Goal: Task Accomplishment & Management: Complete application form

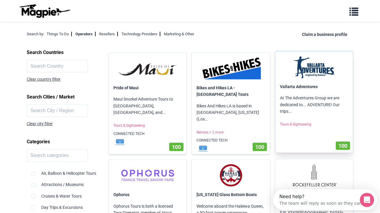
click at [309, 68] on img at bounding box center [314, 67] width 68 height 23
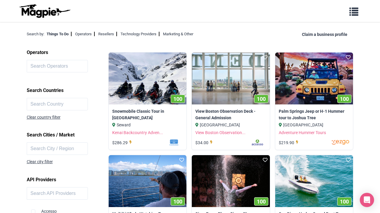
scroll to position [48, 0]
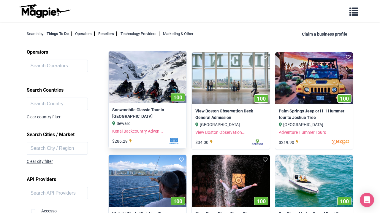
click at [168, 130] on div "Kenai Backcountry Adven..." at bounding box center [147, 131] width 71 height 7
click at [144, 114] on link "Snowmobile Classic Tour in Kenai Fjords National Park" at bounding box center [147, 113] width 71 height 13
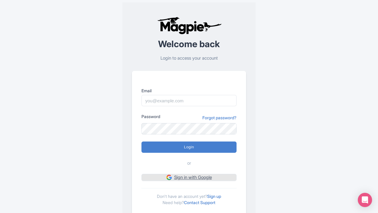
click at [196, 178] on link "Sign in with Google" at bounding box center [188, 177] width 95 height 7
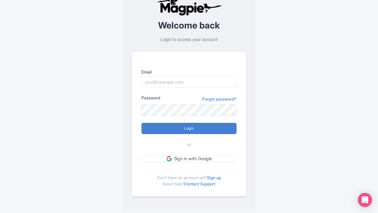
scroll to position [18, 0]
click at [215, 179] on link "Sign up" at bounding box center [214, 178] width 14 height 5
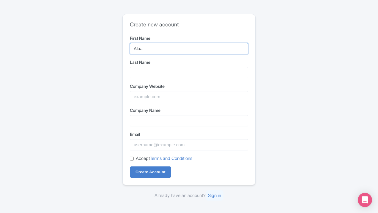
type input "Alaa"
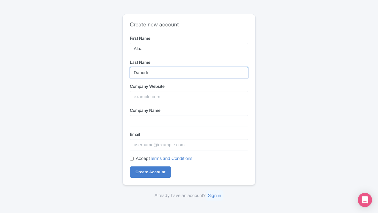
type input "Daoudi"
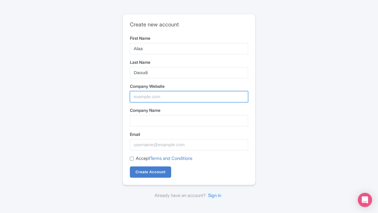
type input "i"
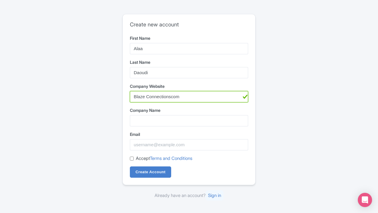
click at [186, 94] on input "Blaze Connectionscom" at bounding box center [189, 96] width 118 height 11
type input "Blazeconnections.com"
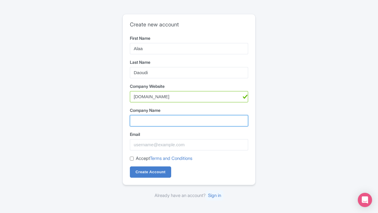
click at [163, 124] on input "Company Name" at bounding box center [189, 120] width 118 height 11
type input "Blaze Connections"
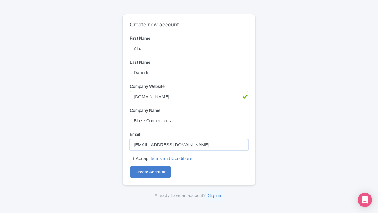
type input "info@blazeconnections.com"
click at [133, 159] on input "Accept Terms and Conditions" at bounding box center [132, 159] width 4 height 4
checkbox input "true"
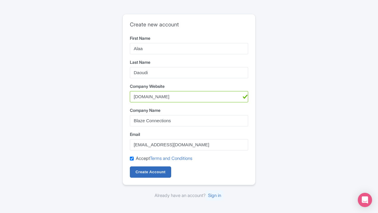
click at [143, 171] on input "Create Account" at bounding box center [150, 172] width 41 height 11
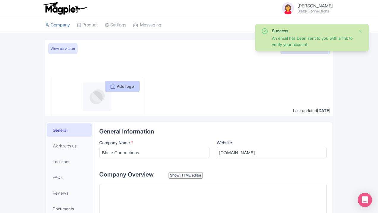
click at [129, 84] on button "Add logo" at bounding box center [122, 86] width 35 height 11
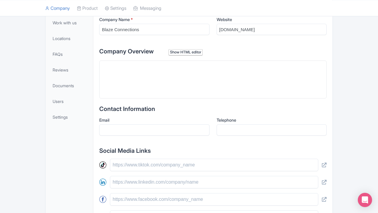
scroll to position [84, 0]
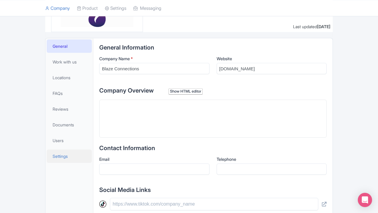
click at [60, 157] on span "Settings" at bounding box center [60, 156] width 15 height 6
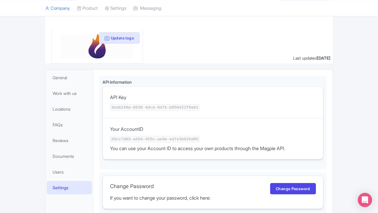
scroll to position [56, 0]
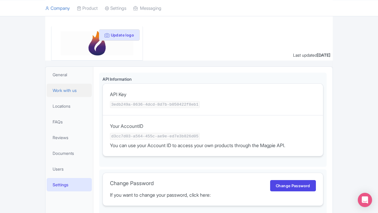
click at [74, 92] on span "Work with us" at bounding box center [65, 90] width 24 height 6
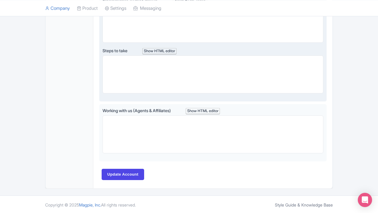
scroll to position [403, 0]
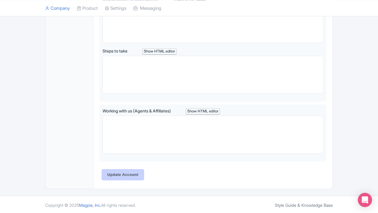
click at [127, 169] on input "Update Account" at bounding box center [123, 174] width 42 height 11
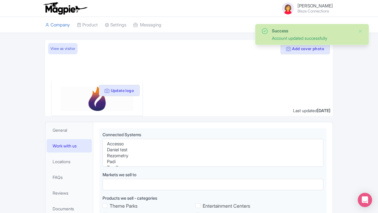
select select
click at [307, 12] on small "Blaze Connections" at bounding box center [314, 11] width 35 height 4
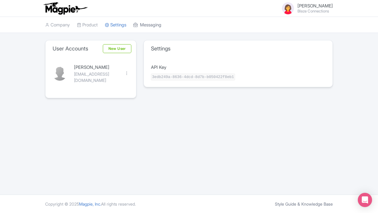
click at [152, 27] on link "Messaging" at bounding box center [147, 25] width 28 height 16
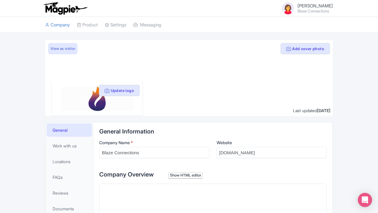
click at [182, 175] on div "Show HTML editor" at bounding box center [186, 176] width 34 height 6
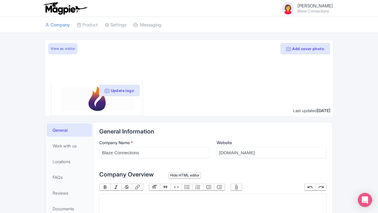
click at [182, 175] on div "Hide HTML editor" at bounding box center [185, 176] width 32 height 6
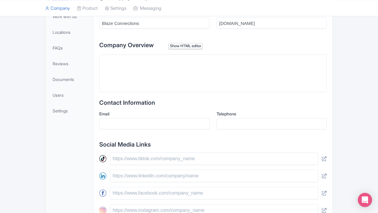
scroll to position [126, 0]
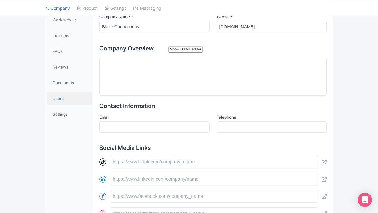
click at [66, 97] on link "Users" at bounding box center [69, 98] width 45 height 13
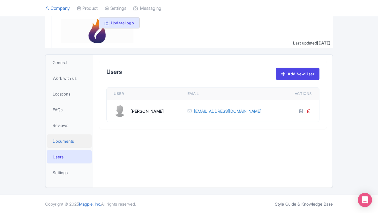
click at [64, 137] on link "Documents" at bounding box center [69, 141] width 45 height 13
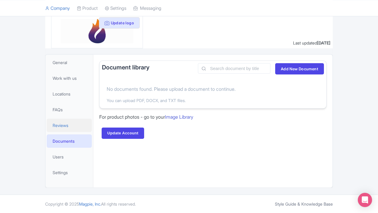
click at [64, 130] on link "Reviews" at bounding box center [69, 125] width 45 height 13
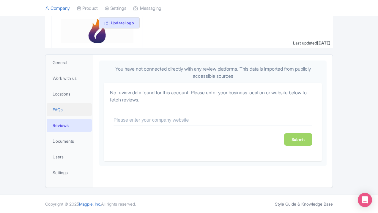
click at [59, 109] on span "FAQs" at bounding box center [58, 110] width 10 height 6
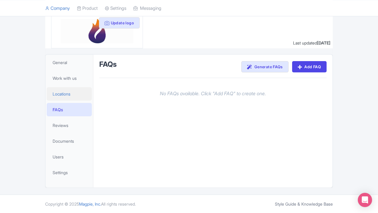
click at [65, 95] on span "Locations" at bounding box center [62, 94] width 18 height 6
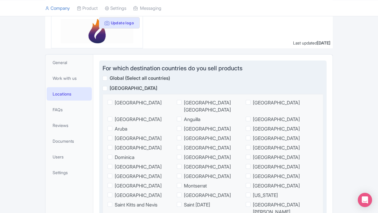
click at [107, 103] on fieldset "United States United States Minor Outlying Islands Canada Mexico Anguilla Antig…" at bounding box center [213, 167] width 221 height 146
click at [114, 104] on label "[GEOGRAPHIC_DATA]" at bounding box center [139, 102] width 63 height 7
click at [115, 103] on input "[GEOGRAPHIC_DATA]" at bounding box center [117, 101] width 4 height 4
checkbox input "true"
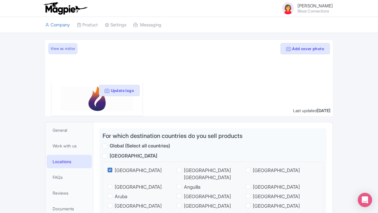
click at [68, 51] on link "View as visitor" at bounding box center [62, 48] width 29 height 11
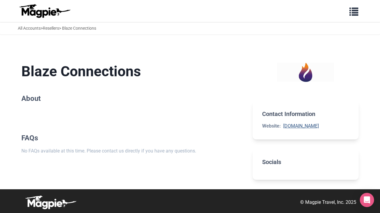
click at [294, 127] on link "blazeconnections.com" at bounding box center [302, 126] width 36 height 6
click at [32, 29] on link "All Accounts" at bounding box center [29, 28] width 23 height 5
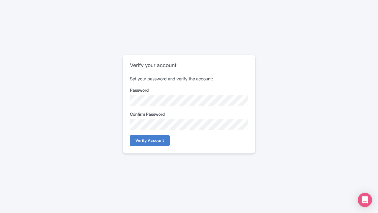
click at [180, 163] on div "Verify your account Set your password and verify the account: Password Confirm …" at bounding box center [189, 106] width 378 height 213
click at [155, 141] on input "Verify Account" at bounding box center [150, 140] width 40 height 11
